Goal: Transaction & Acquisition: Purchase product/service

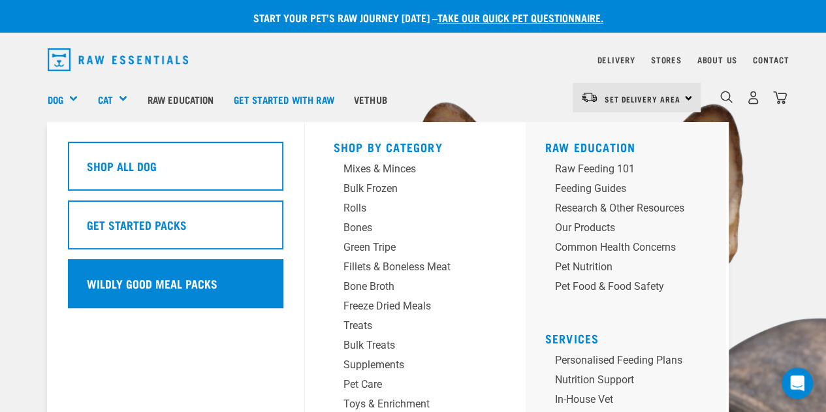
click at [121, 282] on h5 "Wildly Good Meal Packs" at bounding box center [152, 283] width 131 height 17
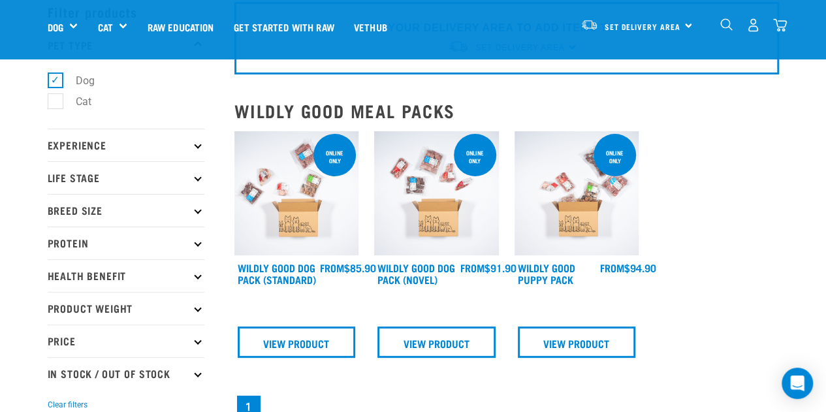
scroll to position [65, 0]
click at [197, 242] on icon at bounding box center [197, 241] width 7 height 7
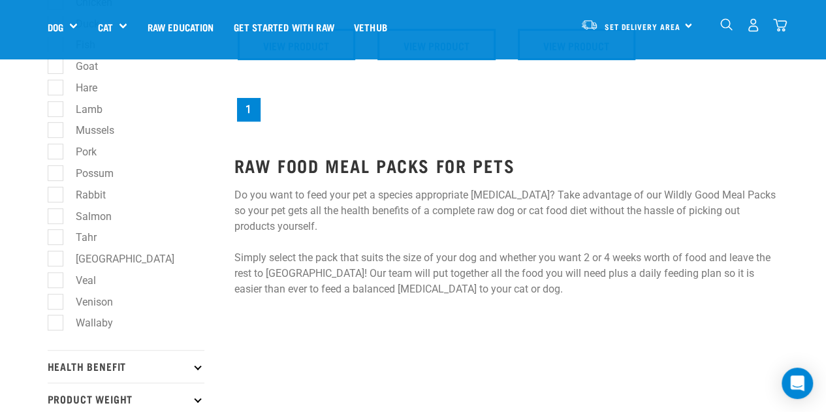
scroll to position [363, 0]
click at [57, 328] on label "Wallaby" at bounding box center [86, 322] width 63 height 16
click at [56, 325] on input "Wallaby" at bounding box center [52, 320] width 8 height 8
checkbox input "true"
click at [55, 302] on label "Venison" at bounding box center [86, 301] width 63 height 16
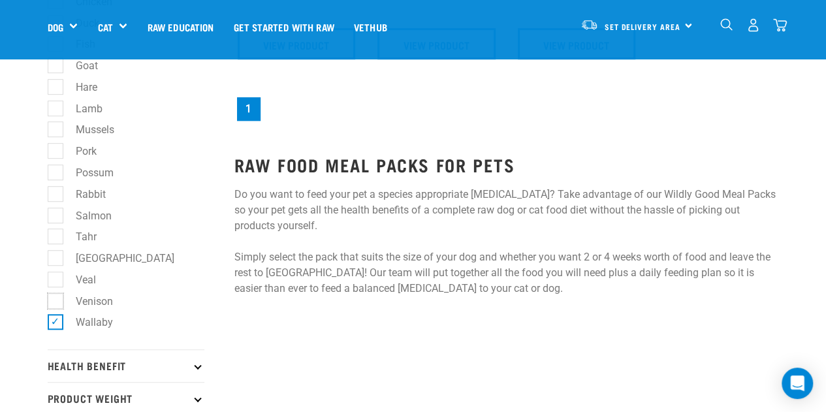
click at [54, 302] on input "Venison" at bounding box center [52, 299] width 8 height 8
checkbox input "true"
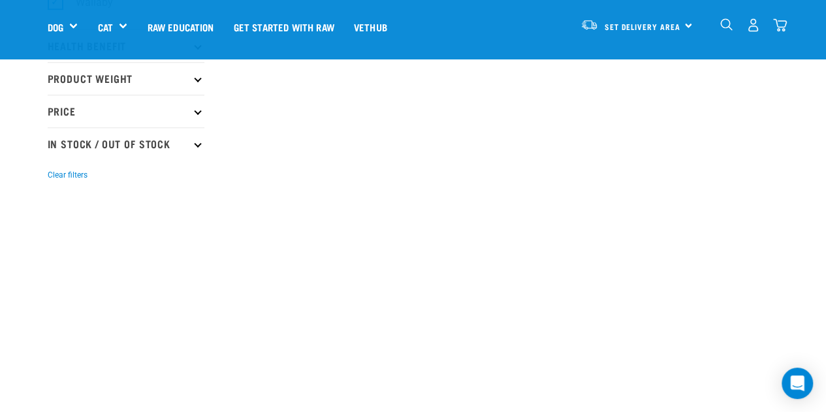
scroll to position [686, 0]
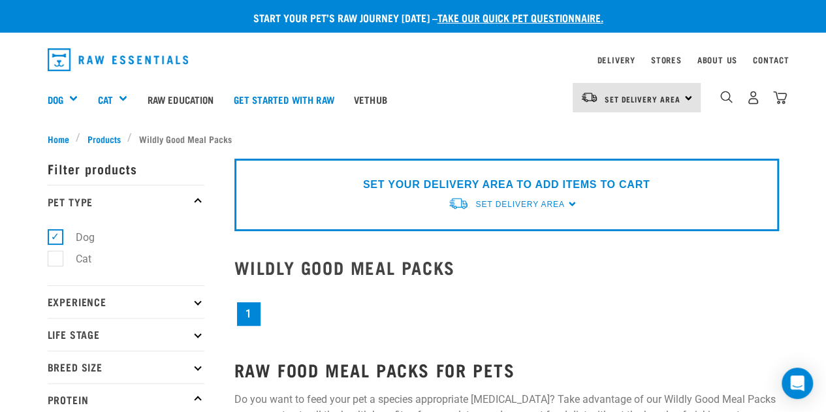
click at [555, 329] on div "1" at bounding box center [507, 308] width 561 height 56
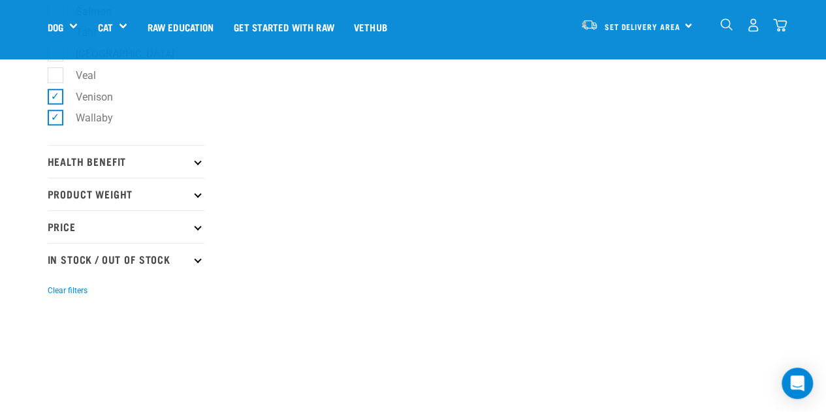
scroll to position [787, 0]
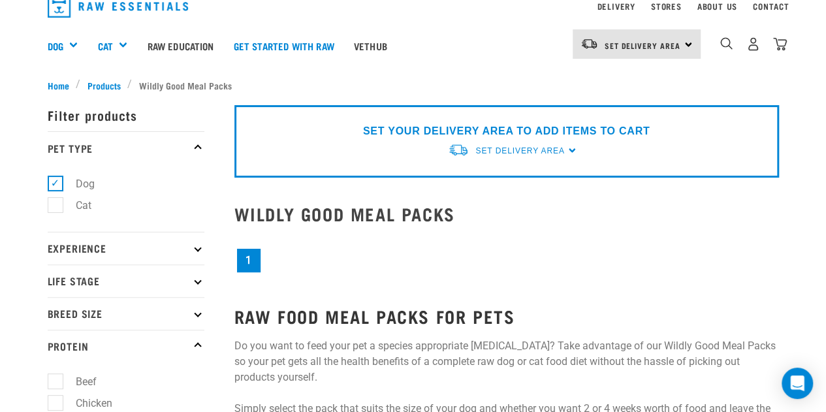
scroll to position [12, 0]
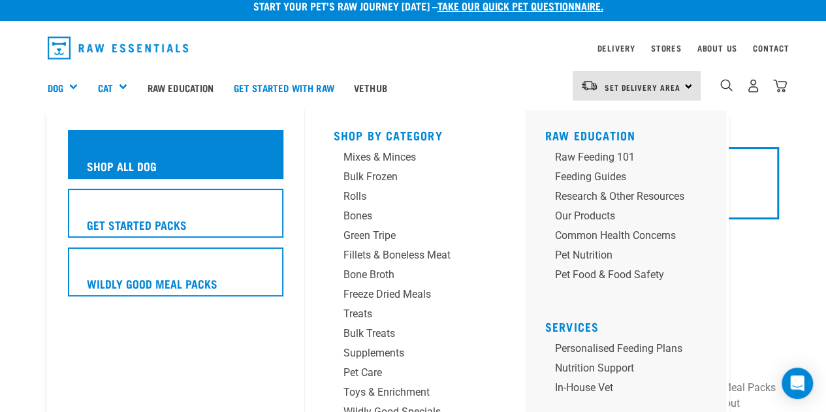
click at [84, 163] on div "Shop All Dog" at bounding box center [176, 154] width 216 height 49
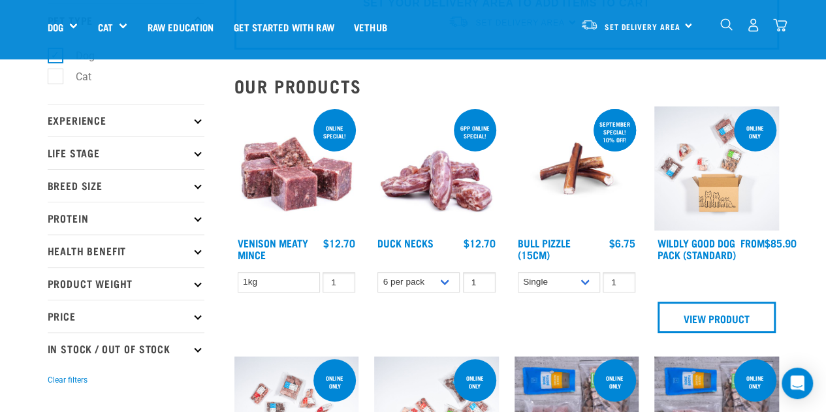
scroll to position [95, 0]
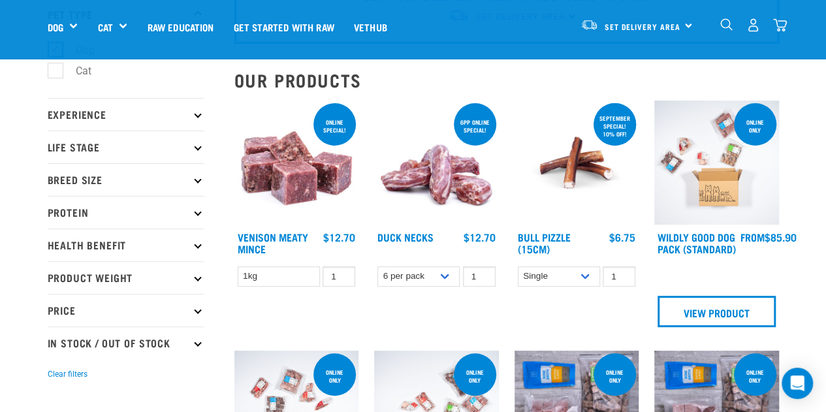
click at [140, 218] on p "Protein" at bounding box center [126, 212] width 157 height 33
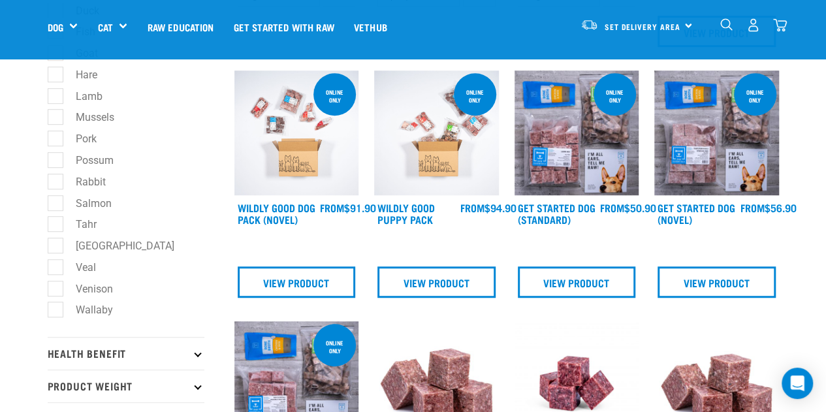
scroll to position [381, 0]
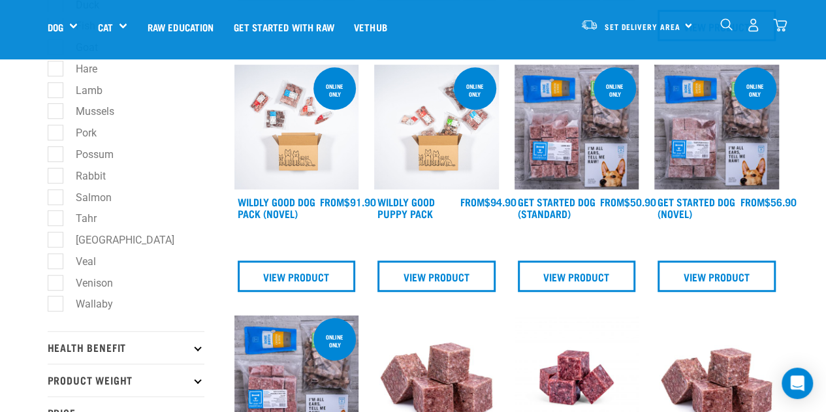
click at [56, 287] on label "Venison" at bounding box center [86, 283] width 63 height 16
click at [56, 285] on input "Venison" at bounding box center [52, 280] width 8 height 8
checkbox input "true"
click at [55, 304] on label "Wallaby" at bounding box center [86, 304] width 63 height 16
click at [51, 304] on input "Wallaby" at bounding box center [52, 302] width 8 height 8
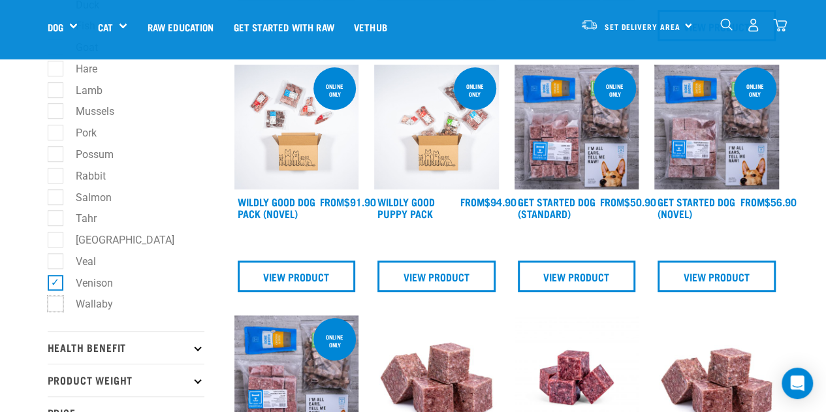
checkbox input "true"
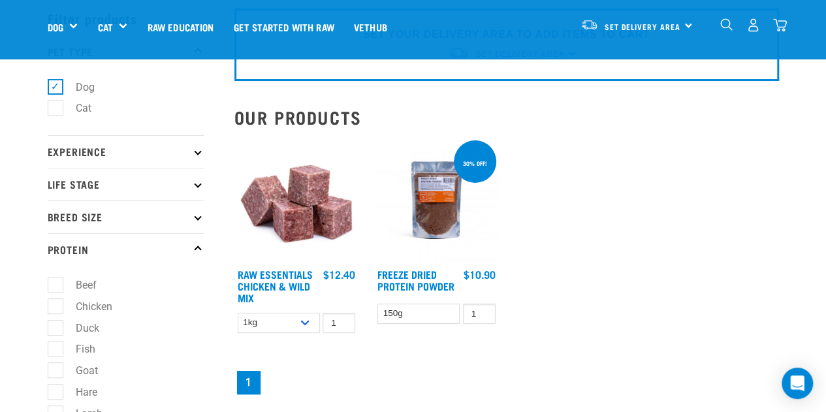
scroll to position [59, 0]
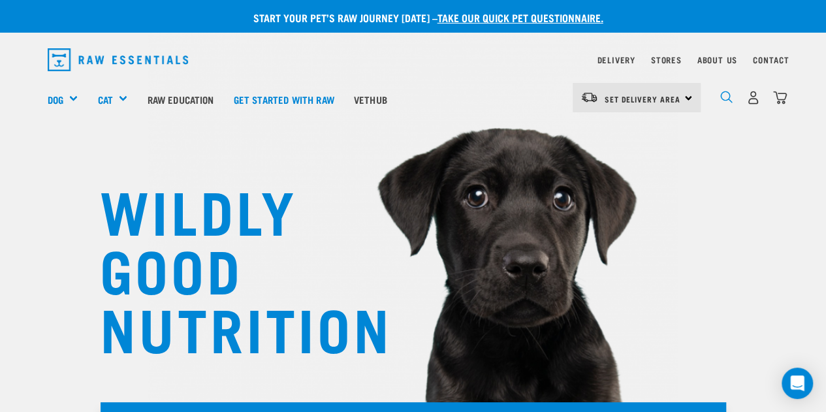
click at [721, 97] on img "dropdown navigation" at bounding box center [727, 97] width 12 height 12
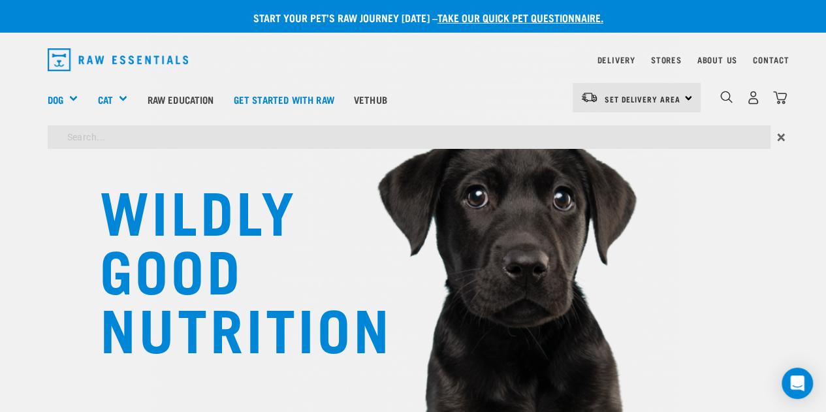
click at [614, 142] on input "search" at bounding box center [409, 137] width 723 height 24
type input "venison"
click at [744, 214] on div "WILDLY GOOD NUTRITION" at bounding box center [413, 222] width 826 height 444
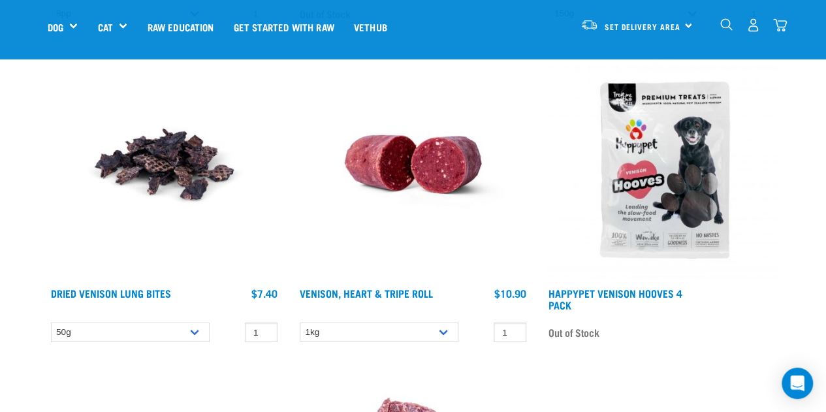
scroll to position [2060, 0]
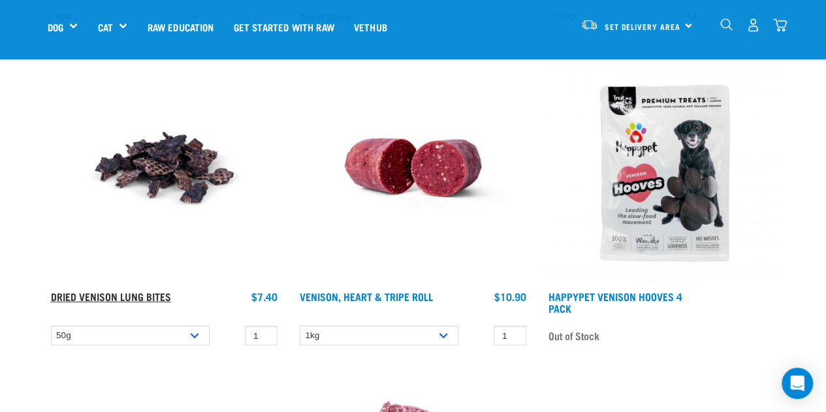
click at [112, 299] on link "Dried Venison Lung Bites" at bounding box center [111, 296] width 120 height 6
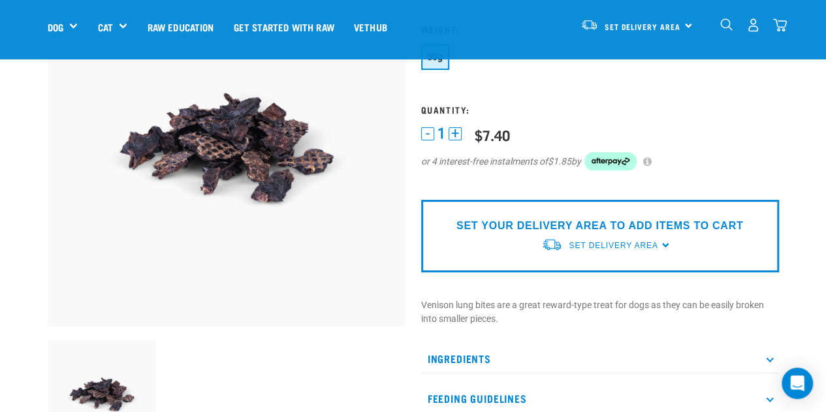
scroll to position [130, 0]
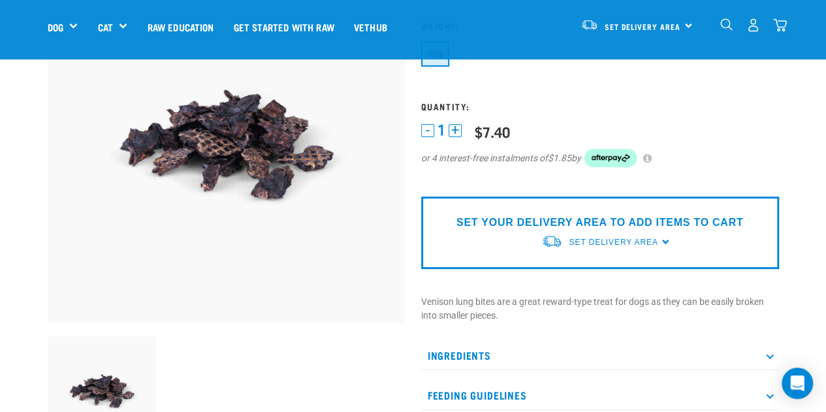
click at [663, 240] on div "SET YOUR DELIVERY AREA TO ADD ITEMS TO CART Set Delivery Area [GEOGRAPHIC_DATA]…" at bounding box center [600, 233] width 358 height 73
click at [600, 239] on span "Set Delivery Area" at bounding box center [613, 242] width 89 height 9
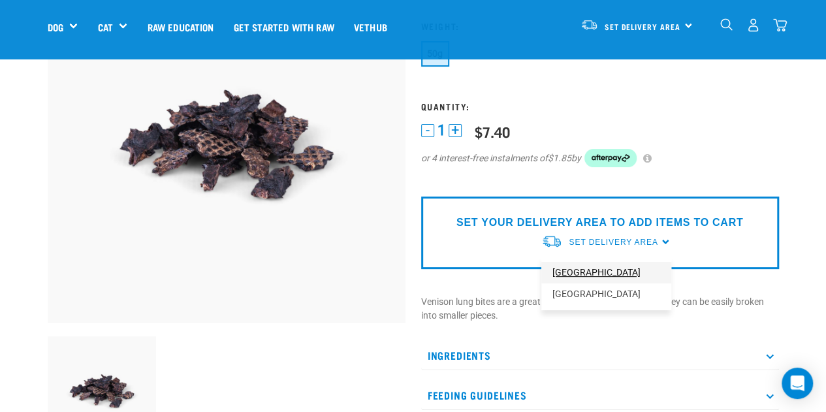
click at [580, 273] on link "[GEOGRAPHIC_DATA]" at bounding box center [607, 273] width 130 height 22
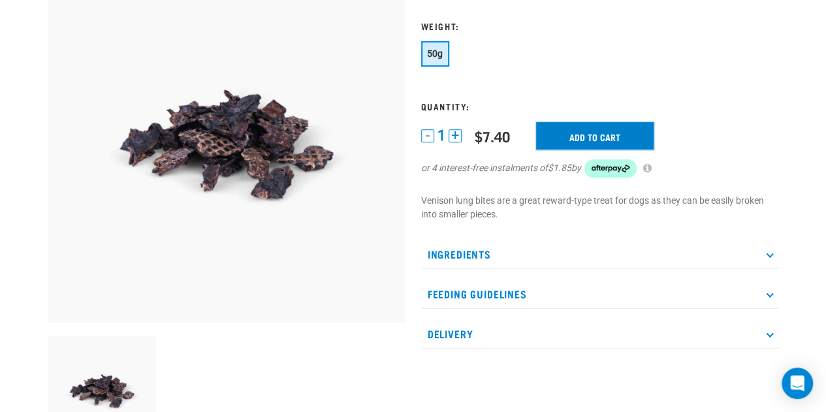
click at [577, 142] on input "Add to cart" at bounding box center [595, 135] width 118 height 27
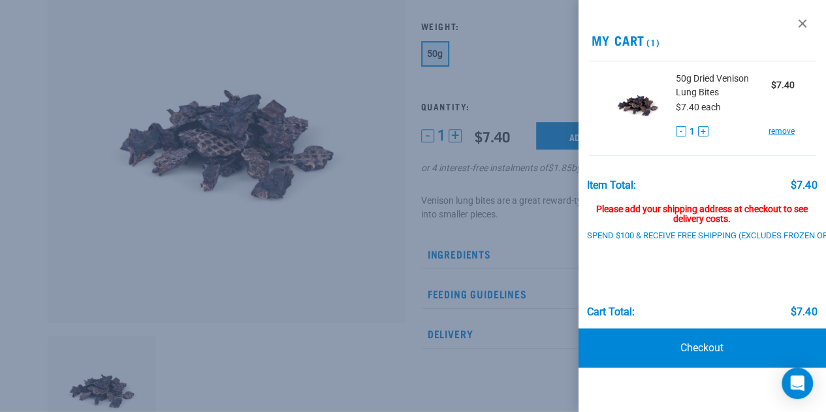
click at [285, 299] on div at bounding box center [413, 206] width 826 height 412
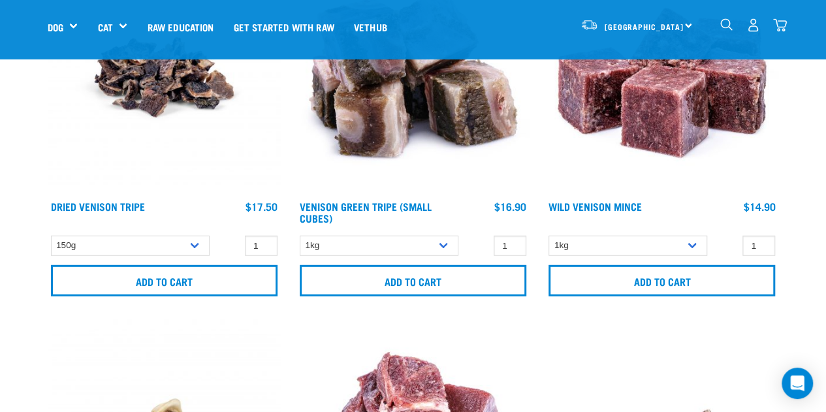
scroll to position [1676, 0]
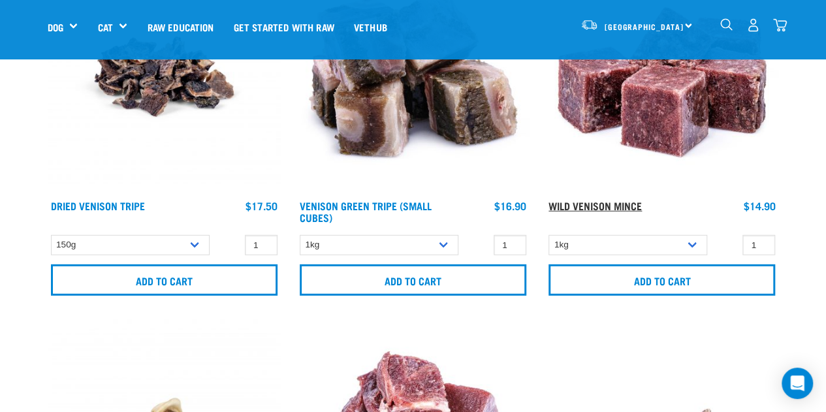
click at [583, 205] on link "Wild Venison Mince" at bounding box center [595, 206] width 93 height 6
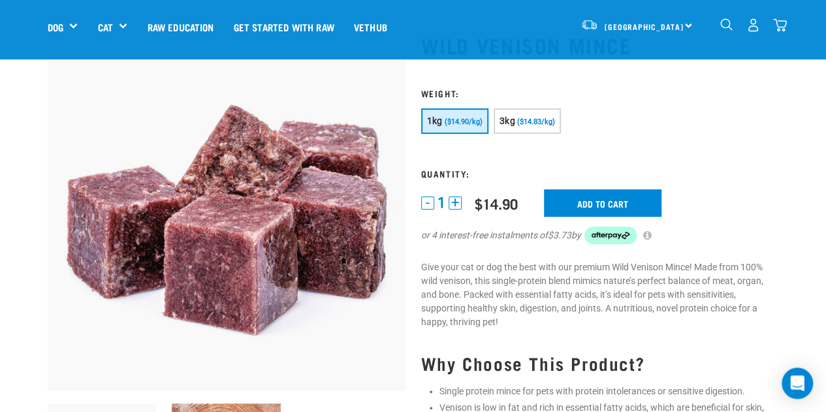
scroll to position [65, 0]
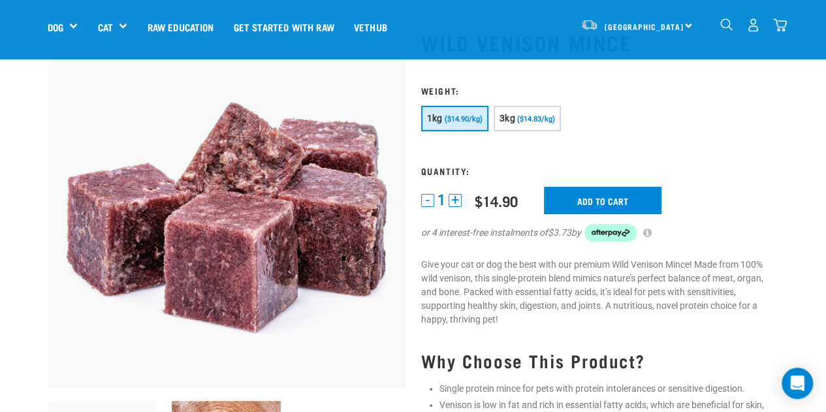
click at [66, 363] on img at bounding box center [227, 209] width 358 height 358
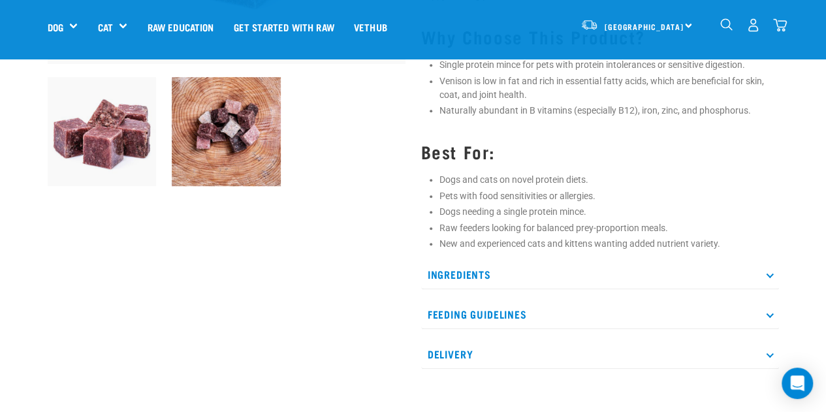
scroll to position [389, 0]
click at [442, 278] on p "Ingredients" at bounding box center [600, 274] width 358 height 29
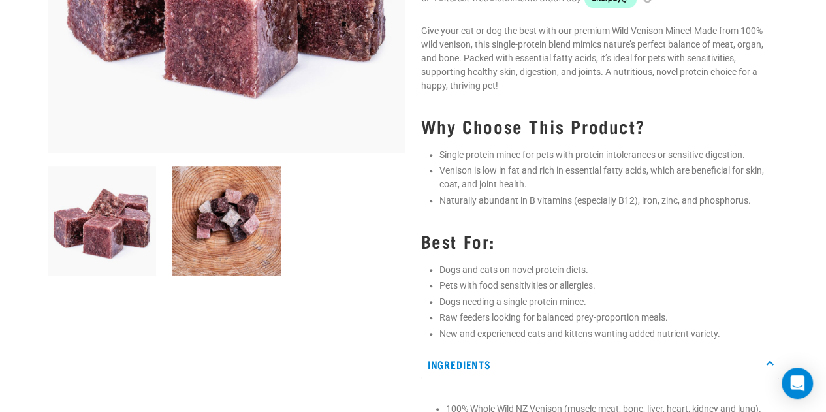
scroll to position [0, 0]
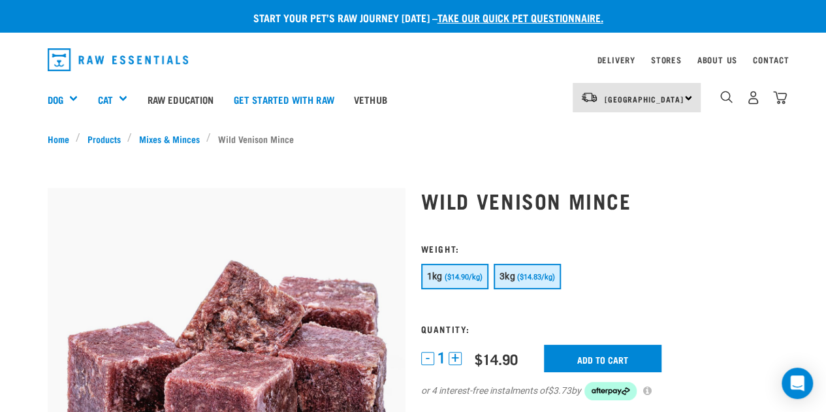
click at [527, 281] on span "($14.83/kg)" at bounding box center [536, 277] width 38 height 8
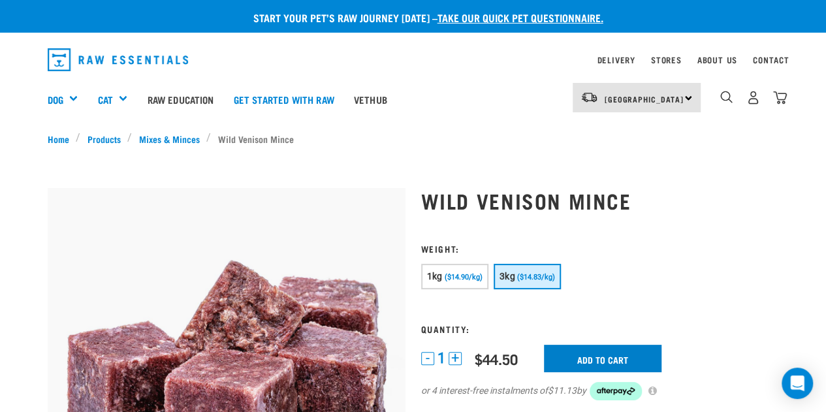
click at [574, 360] on input "Add to cart" at bounding box center [603, 358] width 118 height 27
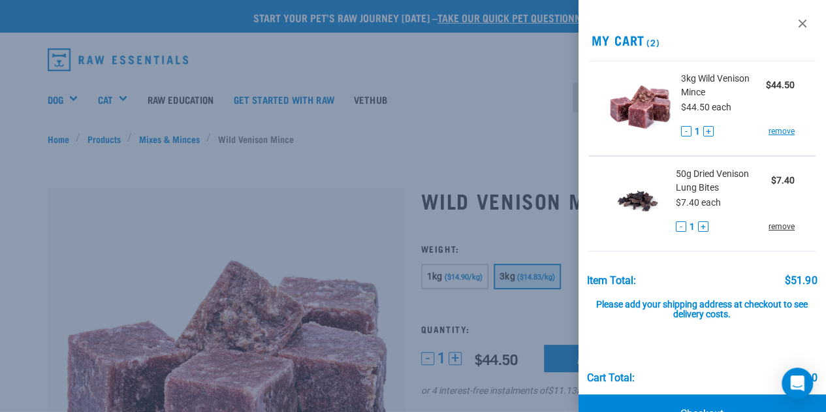
click at [775, 229] on link "remove" at bounding box center [782, 227] width 26 height 12
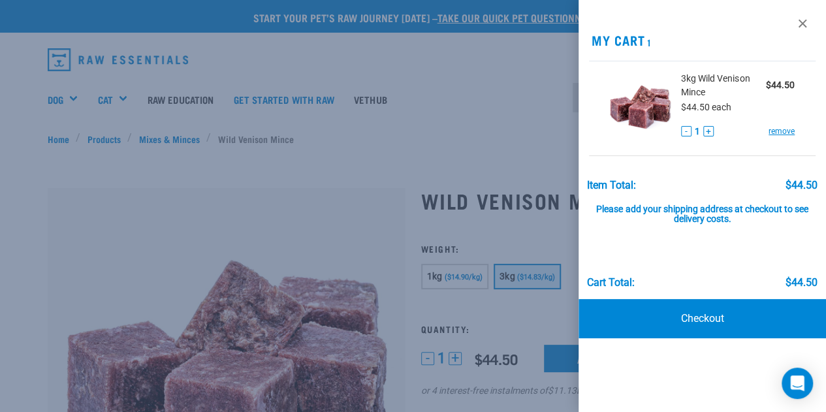
click at [95, 204] on div at bounding box center [413, 206] width 826 height 412
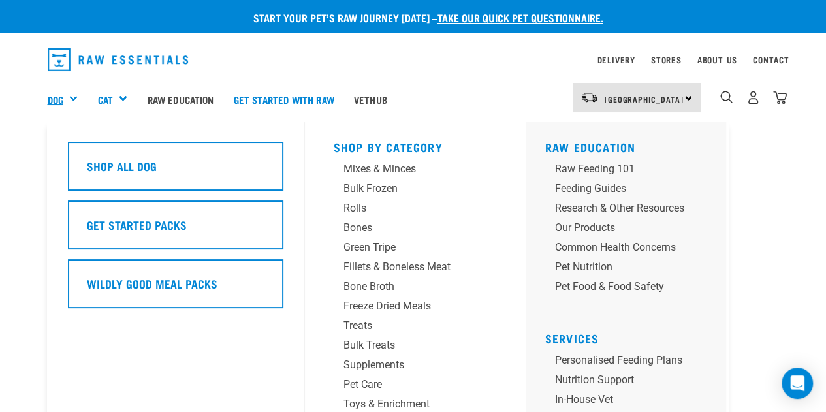
click at [56, 104] on link "Dog" at bounding box center [56, 99] width 16 height 15
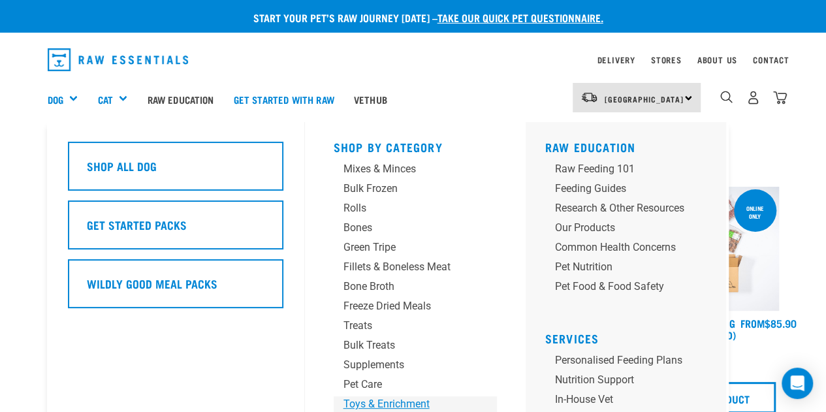
click at [365, 401] on div "Toys & Enrichment" at bounding box center [405, 405] width 122 height 16
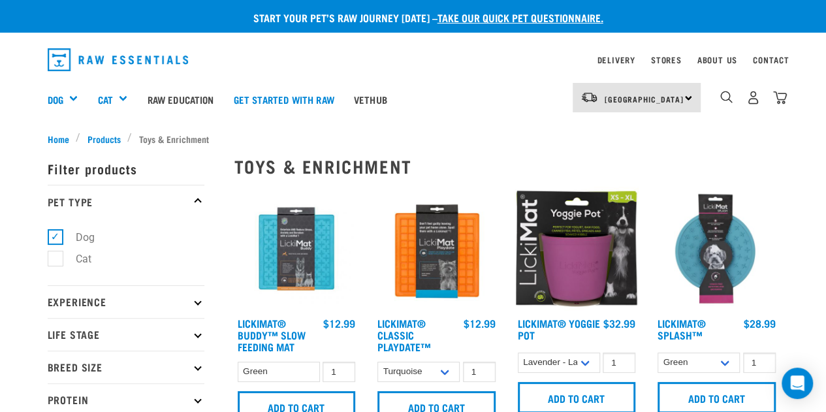
click at [583, 287] on img at bounding box center [577, 249] width 125 height 125
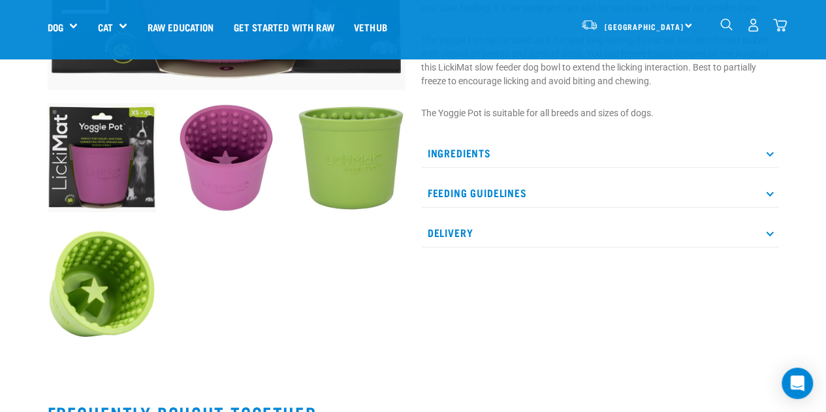
scroll to position [364, 0]
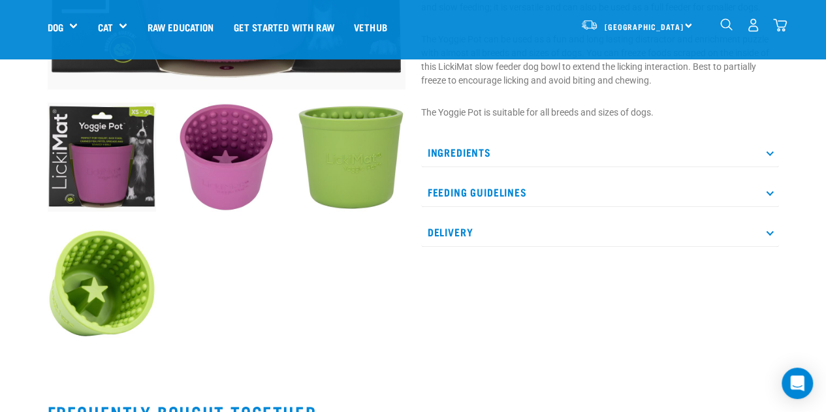
click at [462, 197] on p "Feeding Guidelines" at bounding box center [600, 192] width 358 height 29
click at [444, 200] on p "Feeding Guidelines" at bounding box center [600, 192] width 358 height 29
click at [456, 238] on p "Delivery" at bounding box center [600, 232] width 358 height 29
click at [450, 161] on p "Ingredients" at bounding box center [600, 152] width 358 height 29
